Goal: Task Accomplishment & Management: Use online tool/utility

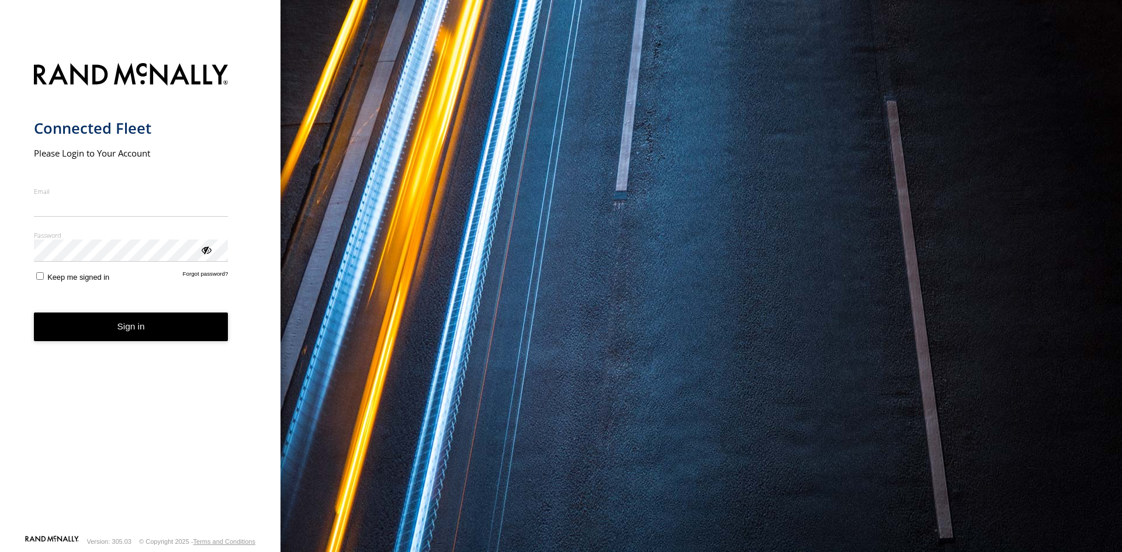
type input "**********"
click at [98, 335] on button "Sign in" at bounding box center [131, 327] width 195 height 29
click at [85, 332] on button "Sign in" at bounding box center [131, 327] width 195 height 29
